Goal: Check status: Check status

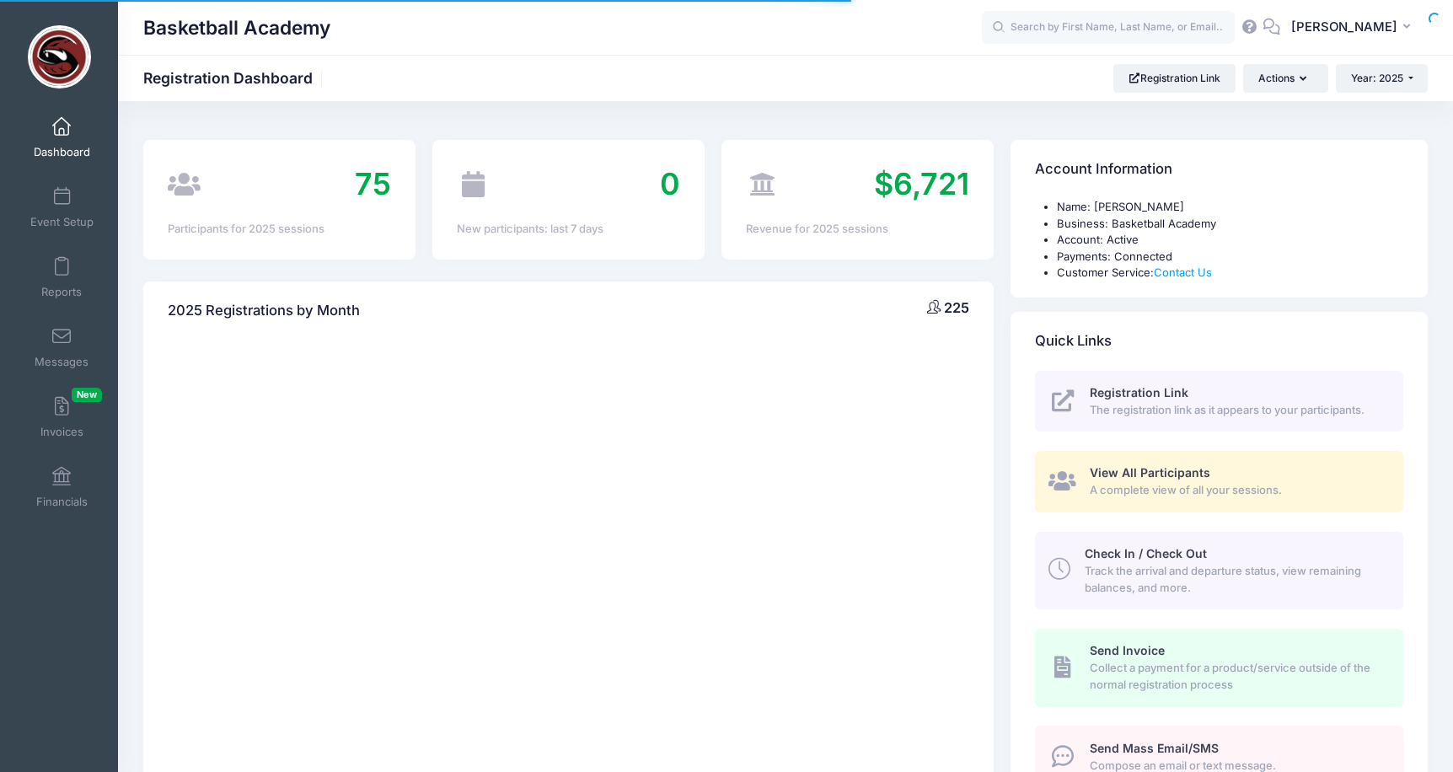
select select
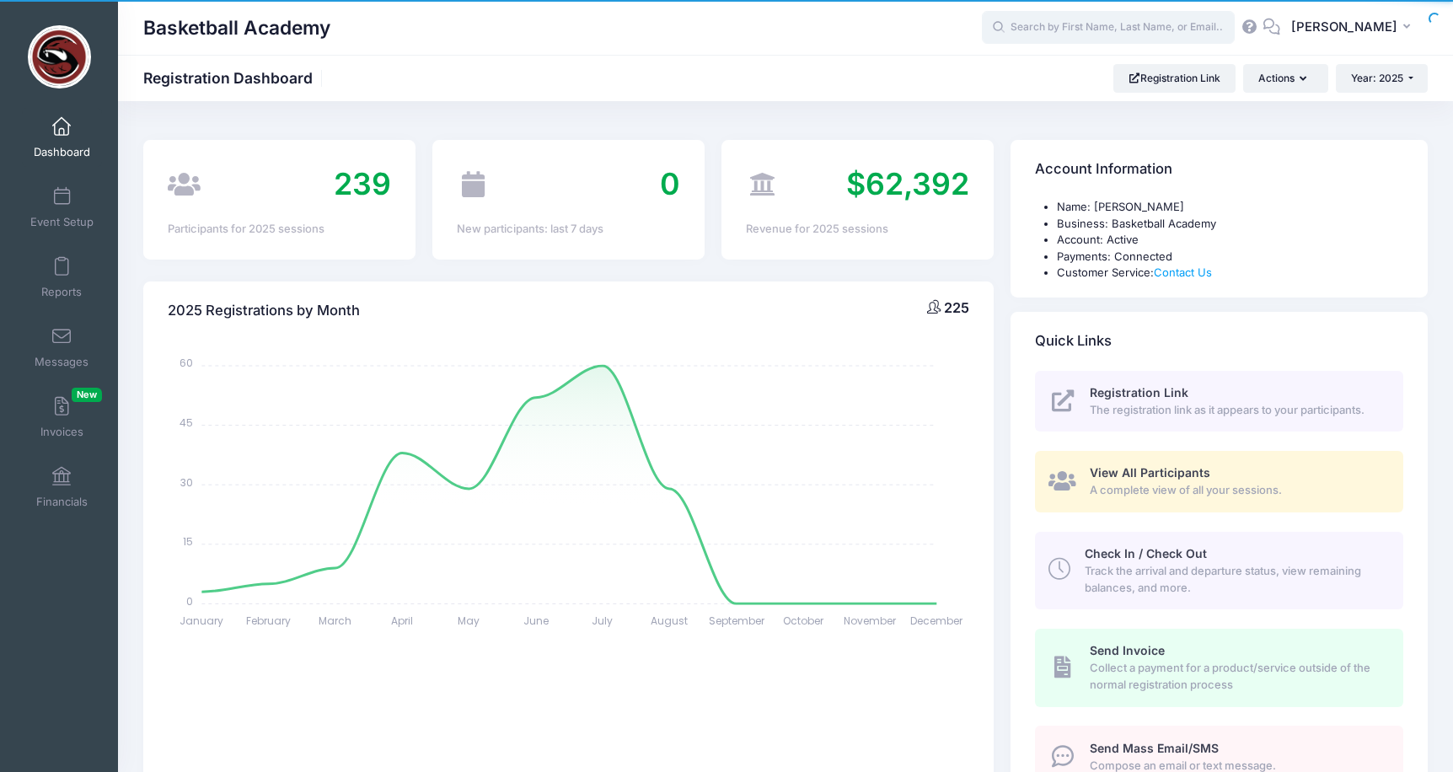
click at [1043, 29] on input "text" at bounding box center [1108, 28] width 253 height 34
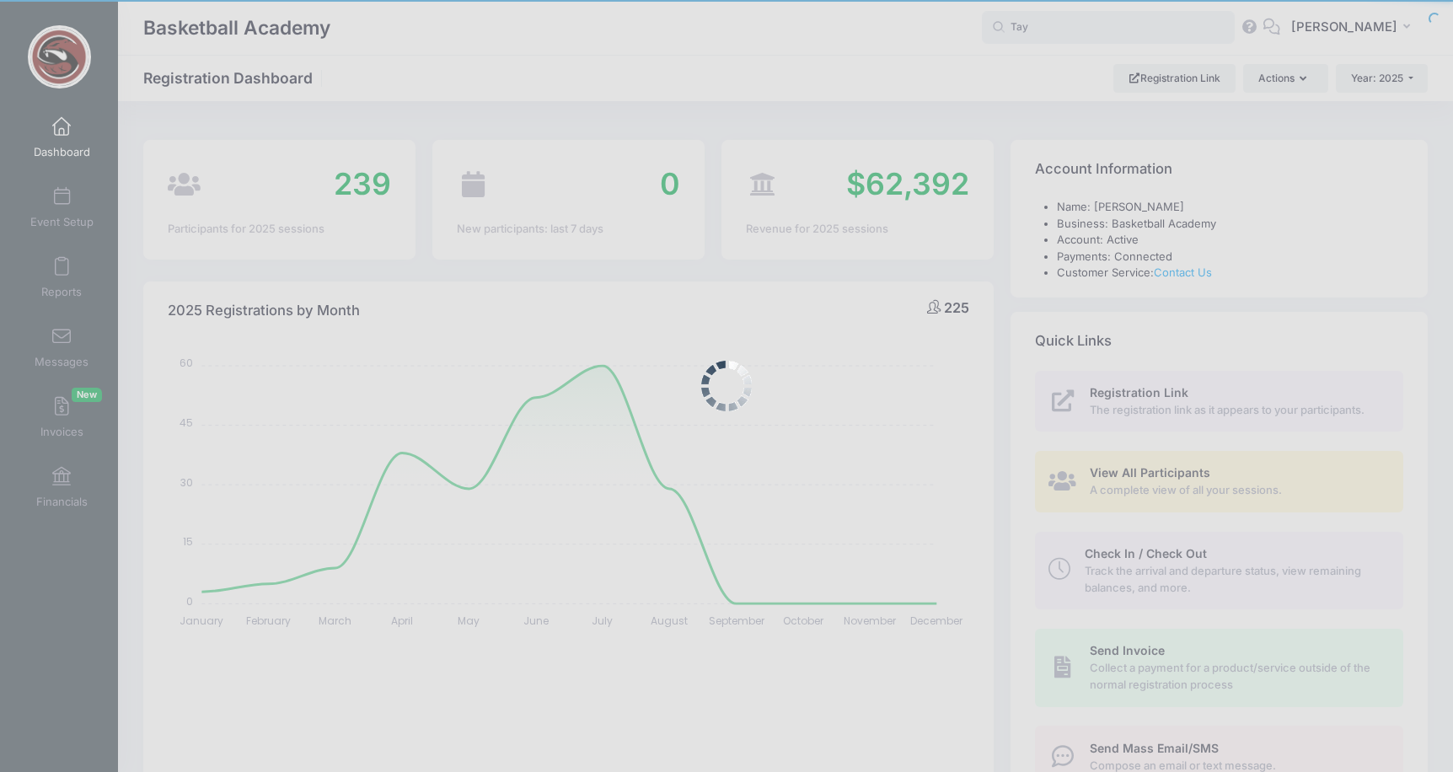
type input "Tayl"
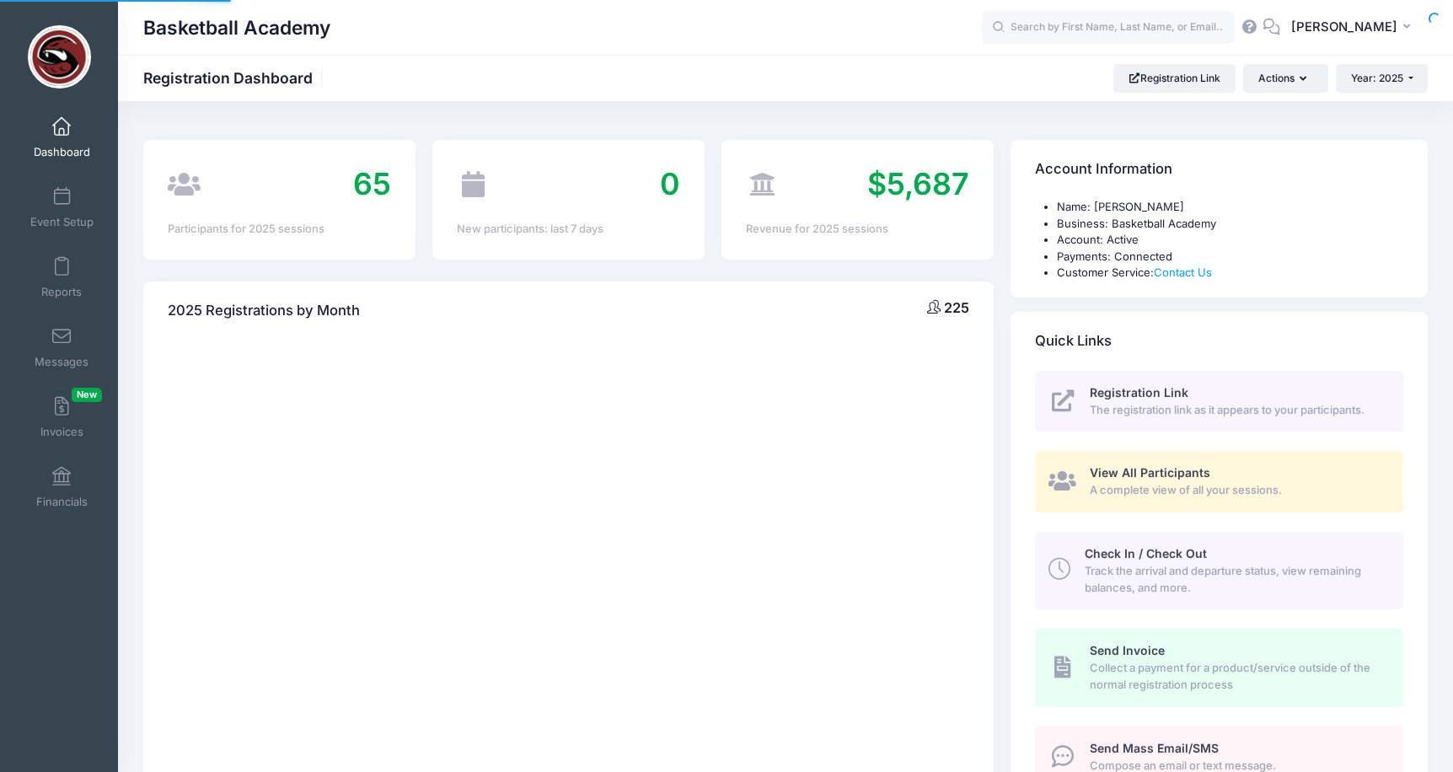
select select
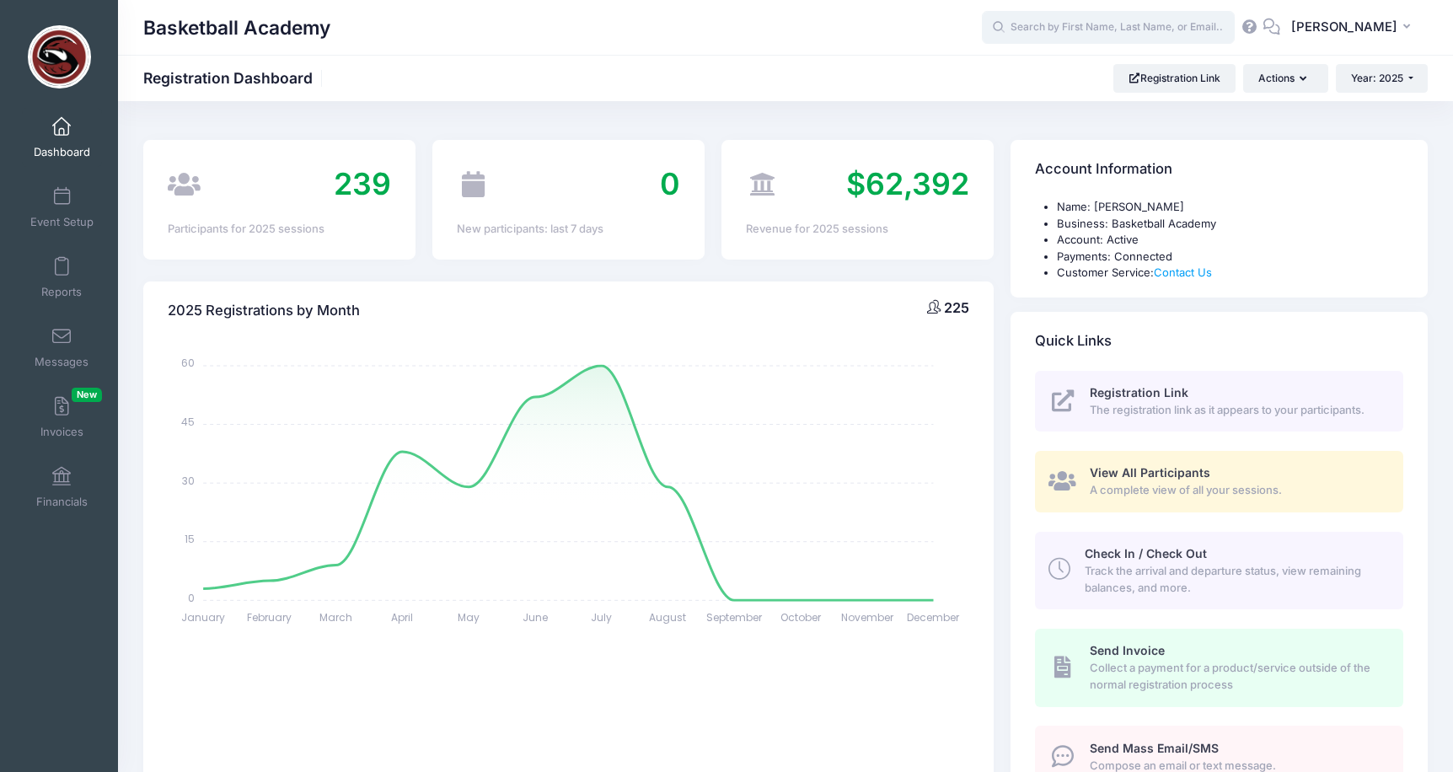
click at [1046, 29] on input "text" at bounding box center [1108, 28] width 253 height 34
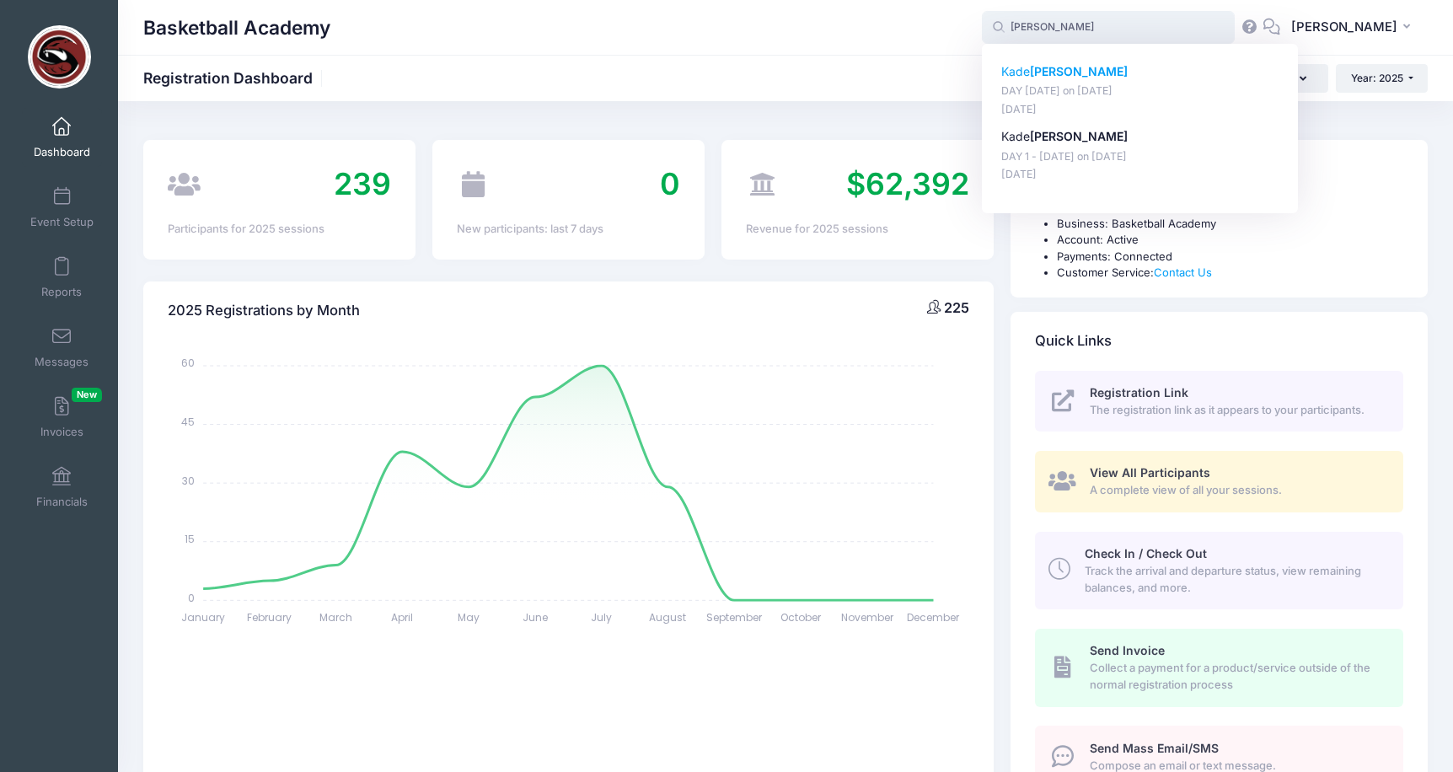
click at [1066, 72] on strong "Taylor" at bounding box center [1079, 71] width 98 height 14
type input "Kade Taylor (DAY 2 - August 10, Aug-10, 2025)"
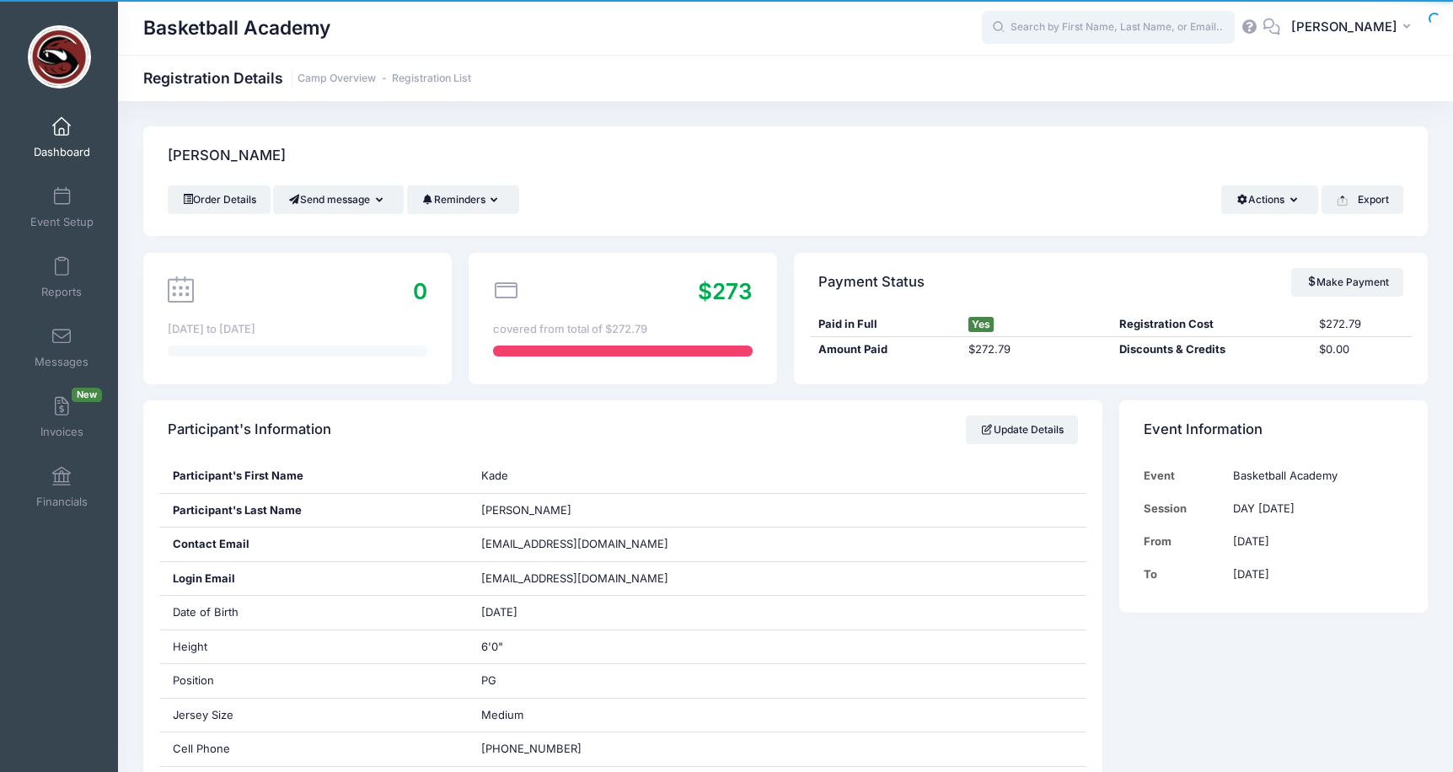
click at [1070, 30] on input "text" at bounding box center [1108, 28] width 253 height 34
type input "tay"
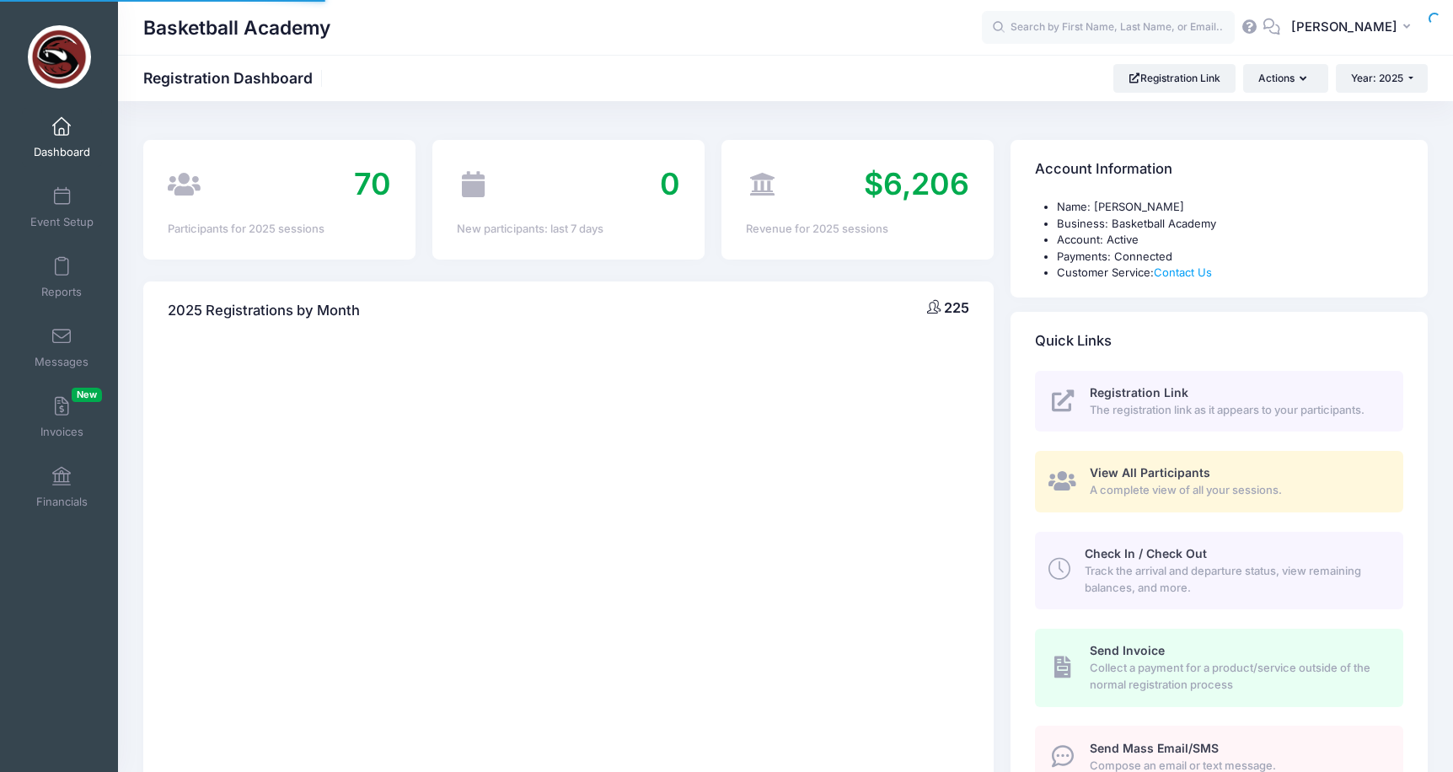
select select
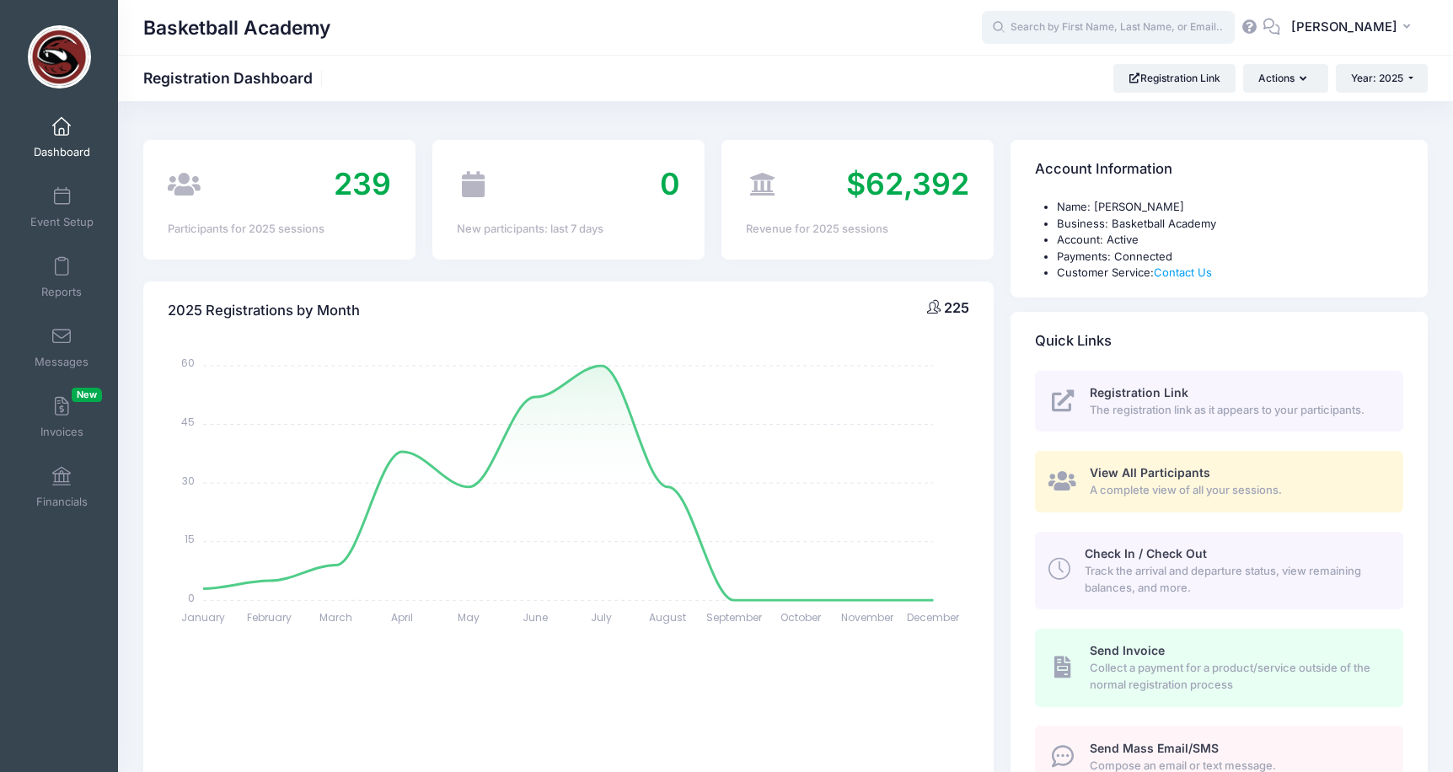
click at [1039, 31] on input "text" at bounding box center [1108, 28] width 253 height 34
type input "t"
click at [1407, 27] on icon "button" at bounding box center [1409, 27] width 13 height 0
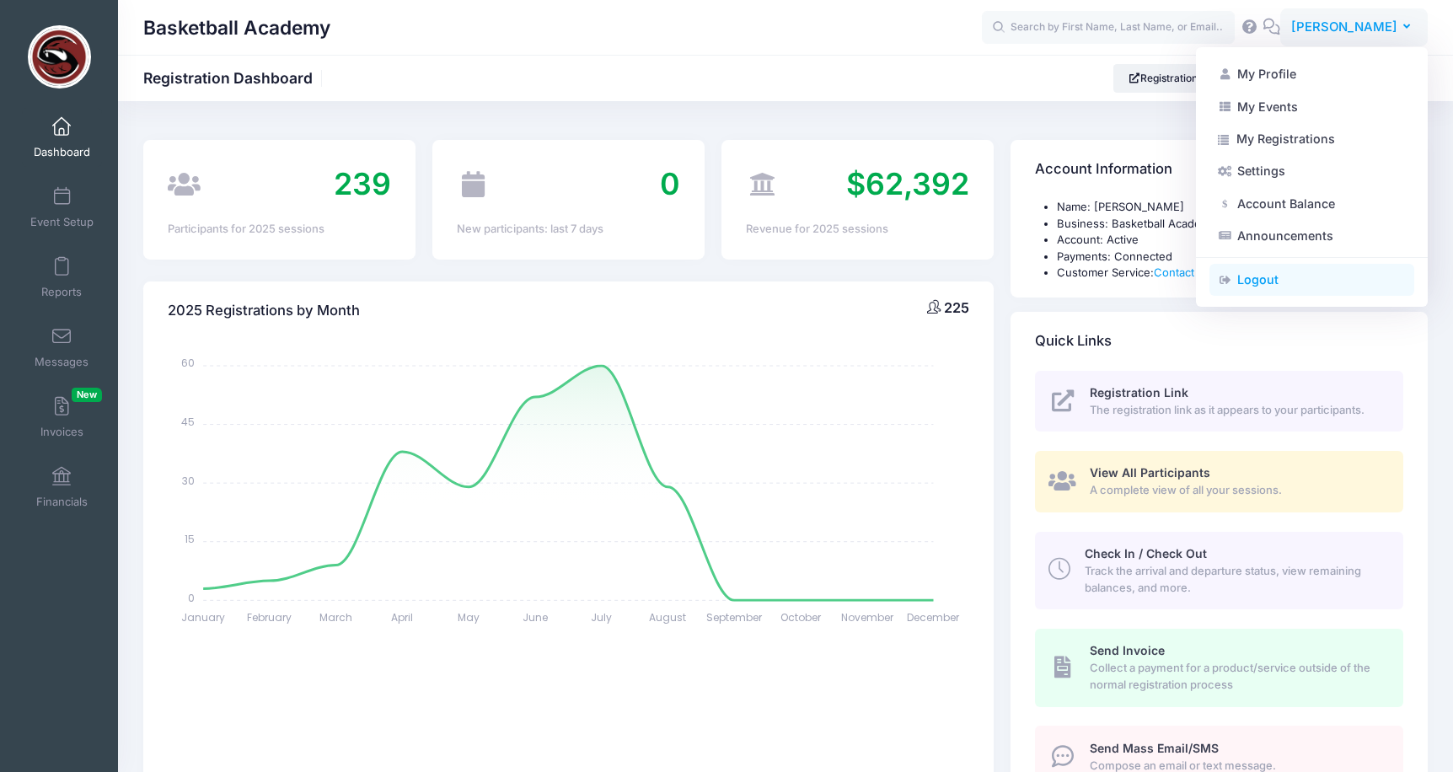
click at [1264, 276] on link "Logout" at bounding box center [1311, 280] width 205 height 32
